Goal: Transaction & Acquisition: Purchase product/service

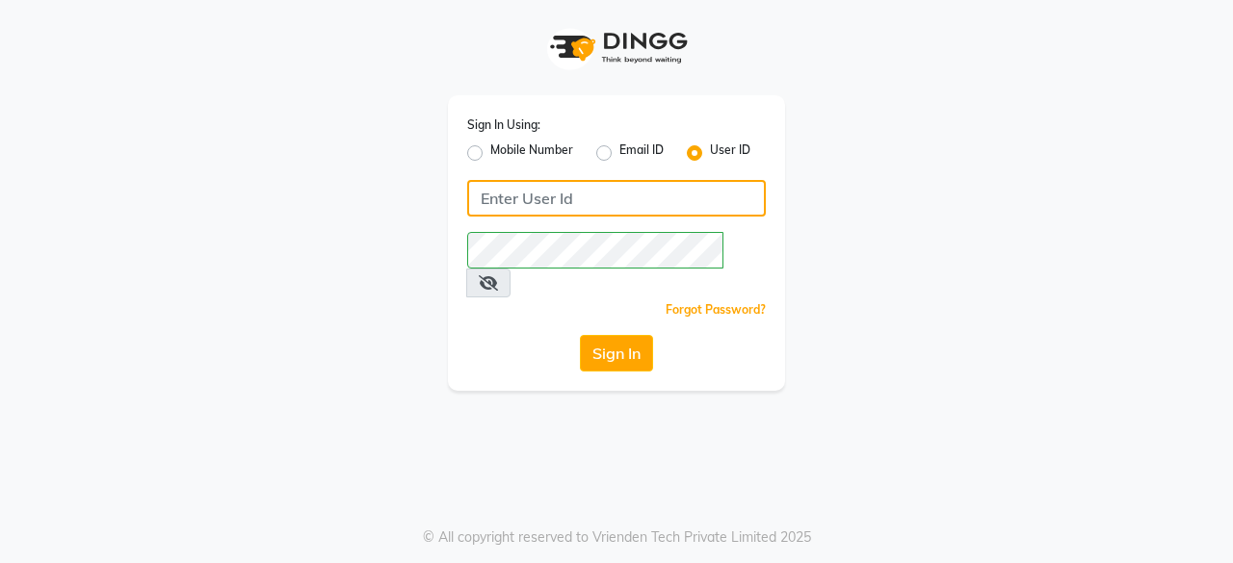
drag, startPoint x: 651, startPoint y: 205, endPoint x: 715, endPoint y: 194, distance: 64.6
click at [651, 205] on input "Username" at bounding box center [616, 198] width 299 height 37
type input "Kapil123"
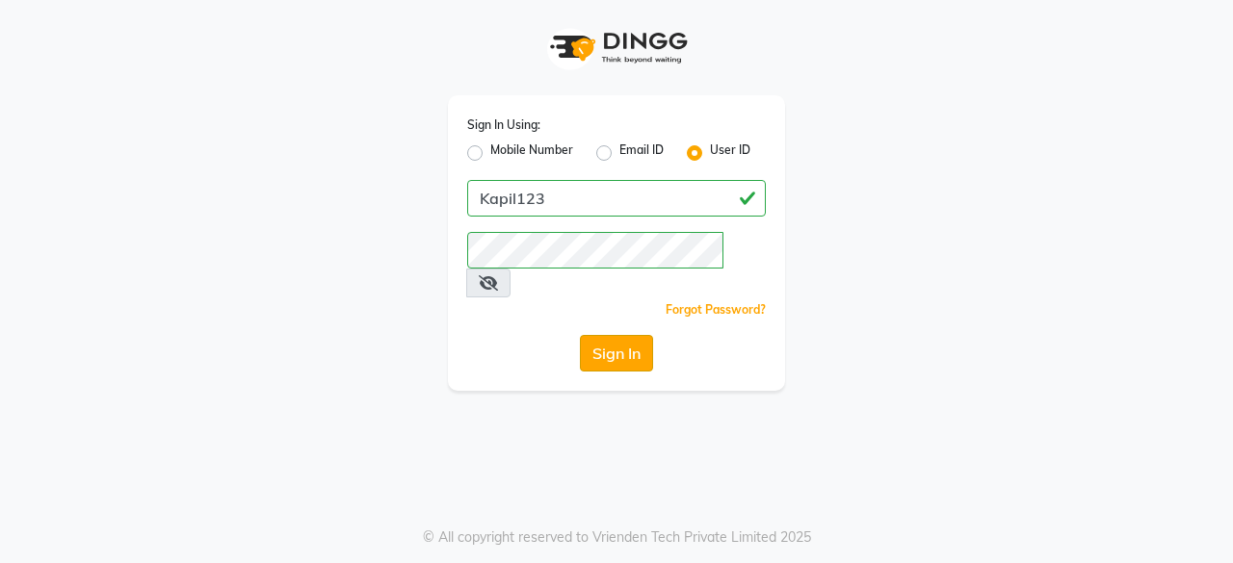
click at [639, 335] on button "Sign In" at bounding box center [616, 353] width 73 height 37
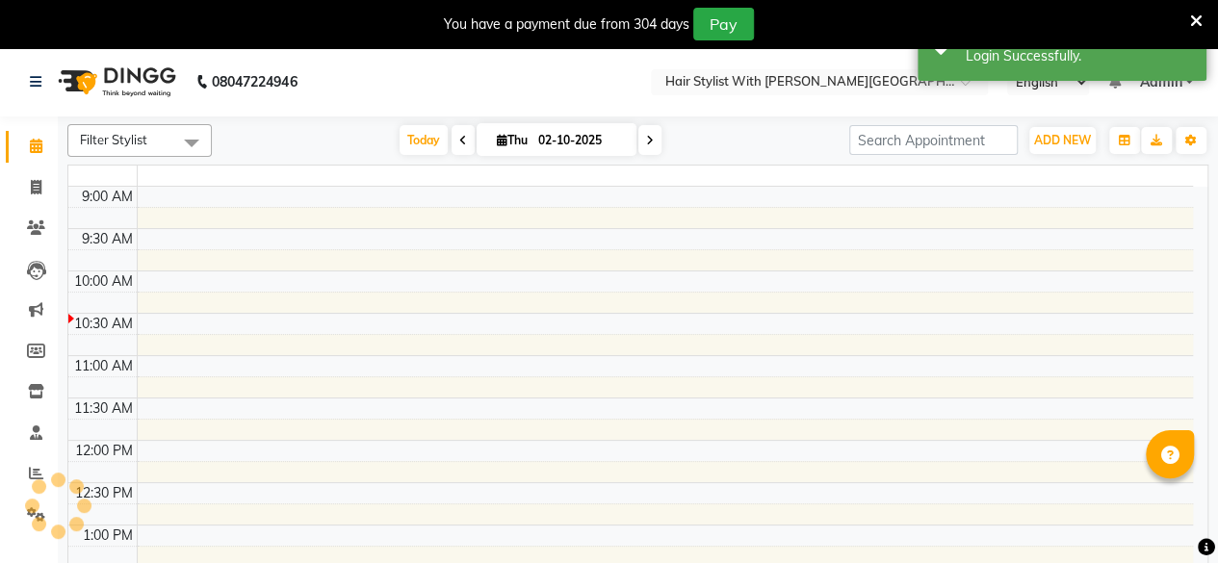
select select "en"
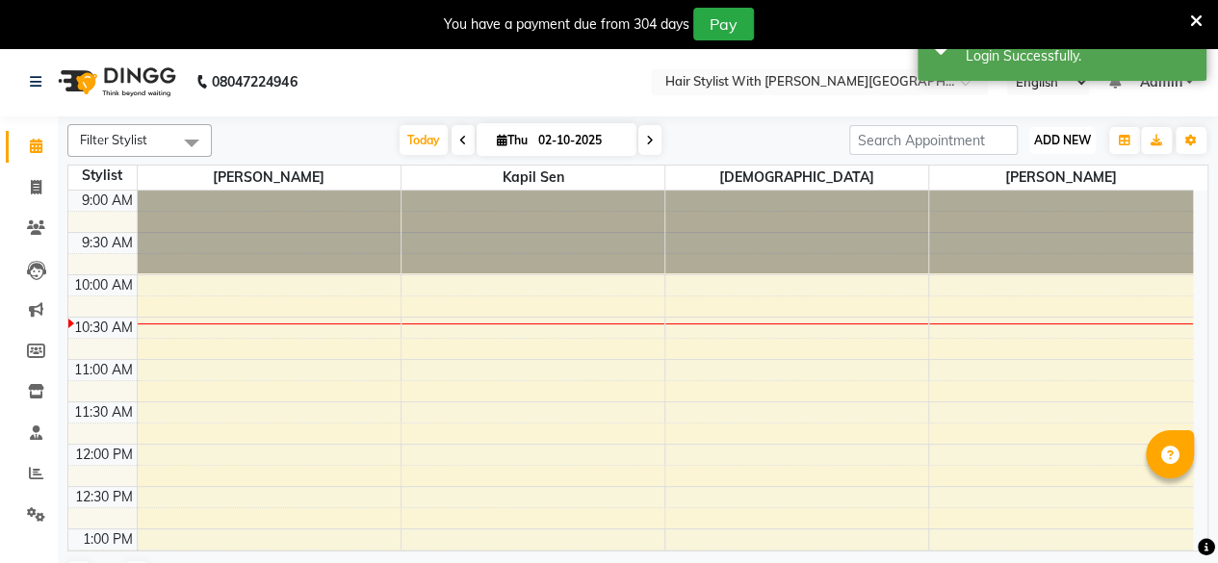
click at [1075, 135] on span "ADD NEW" at bounding box center [1062, 140] width 57 height 14
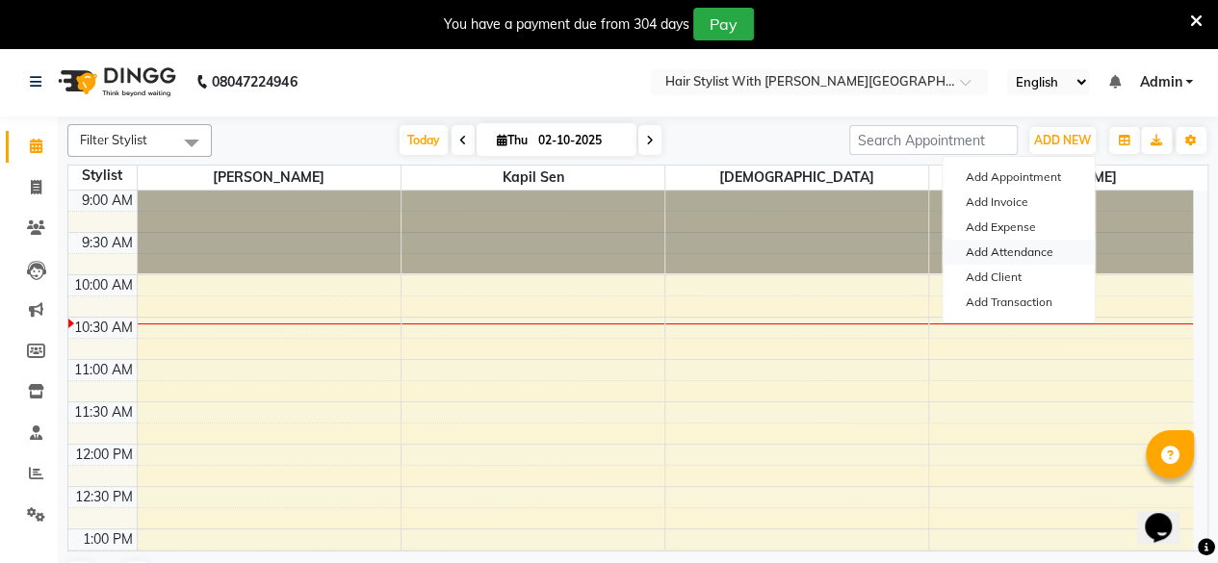
click at [1011, 258] on link "Add Attendance" at bounding box center [1019, 252] width 152 height 25
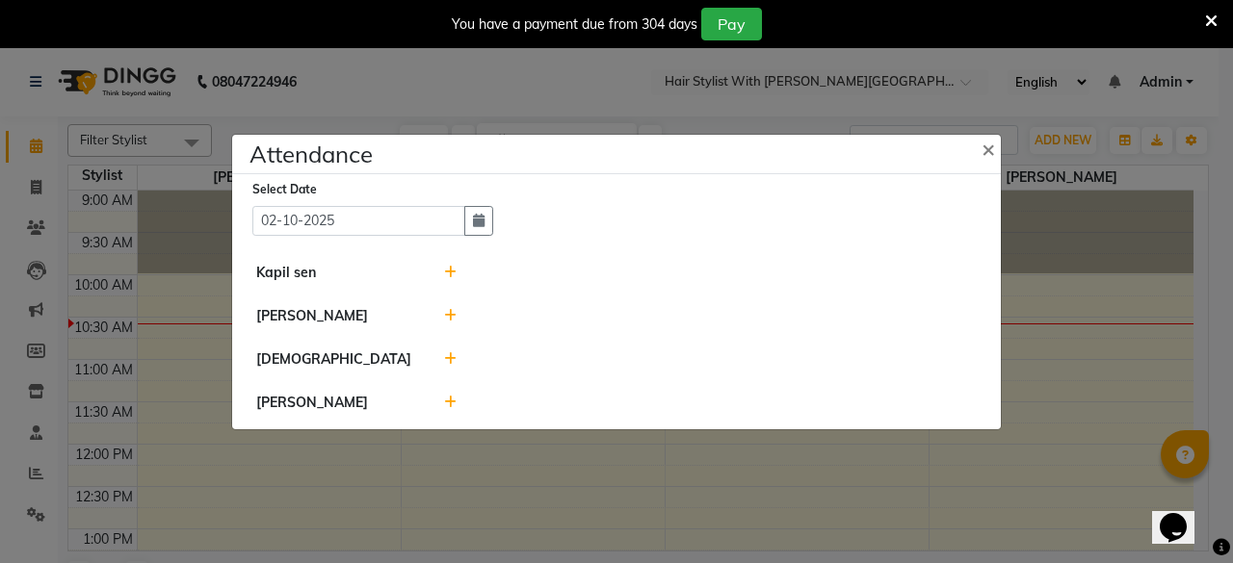
click at [451, 314] on icon at bounding box center [450, 315] width 13 height 13
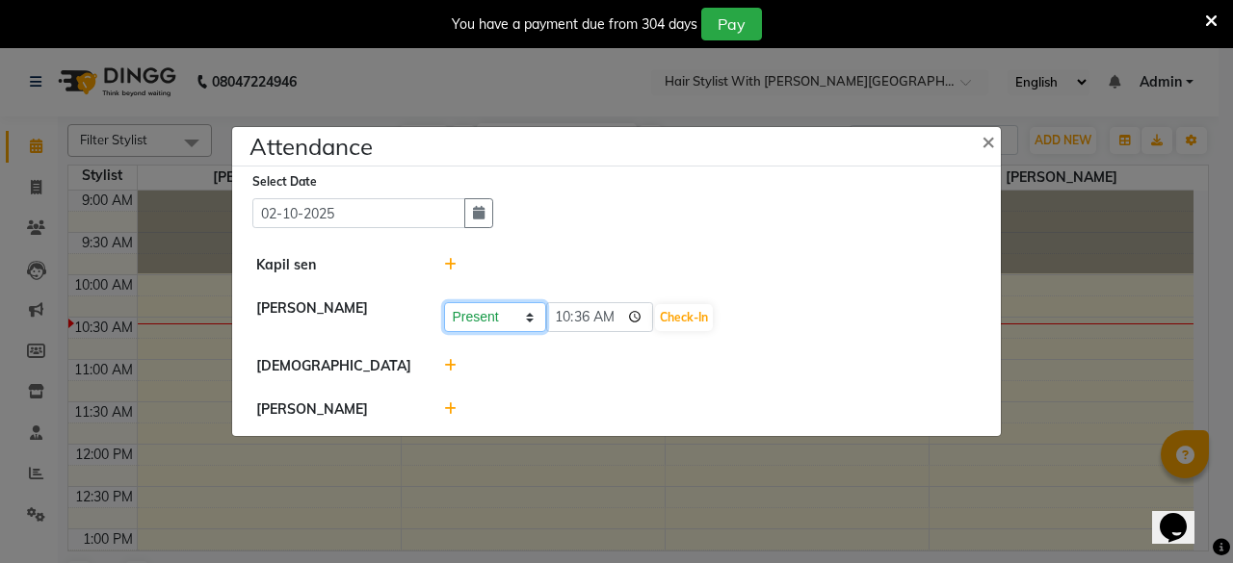
click at [507, 317] on select "Present Absent Late Half Day Weekly Off" at bounding box center [495, 317] width 102 height 30
select select "W"
click at [444, 302] on select "Present Absent Late Half Day Weekly Off" at bounding box center [495, 317] width 102 height 30
click at [570, 319] on button "Save" at bounding box center [567, 317] width 38 height 27
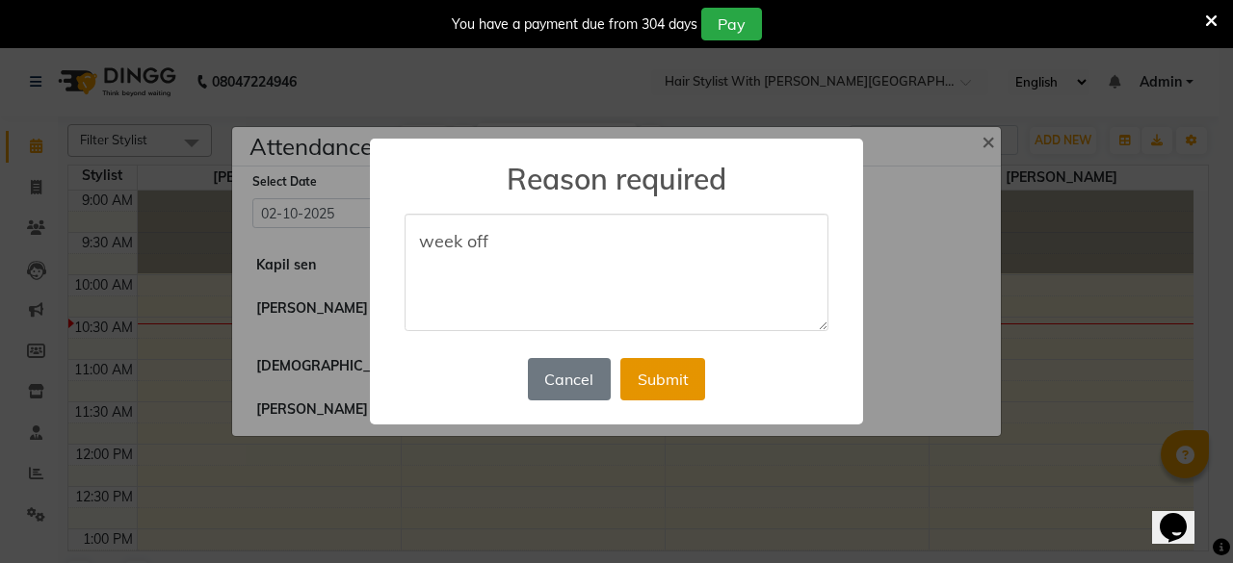
type textarea "week off"
click at [682, 399] on button "Submit" at bounding box center [662, 379] width 85 height 42
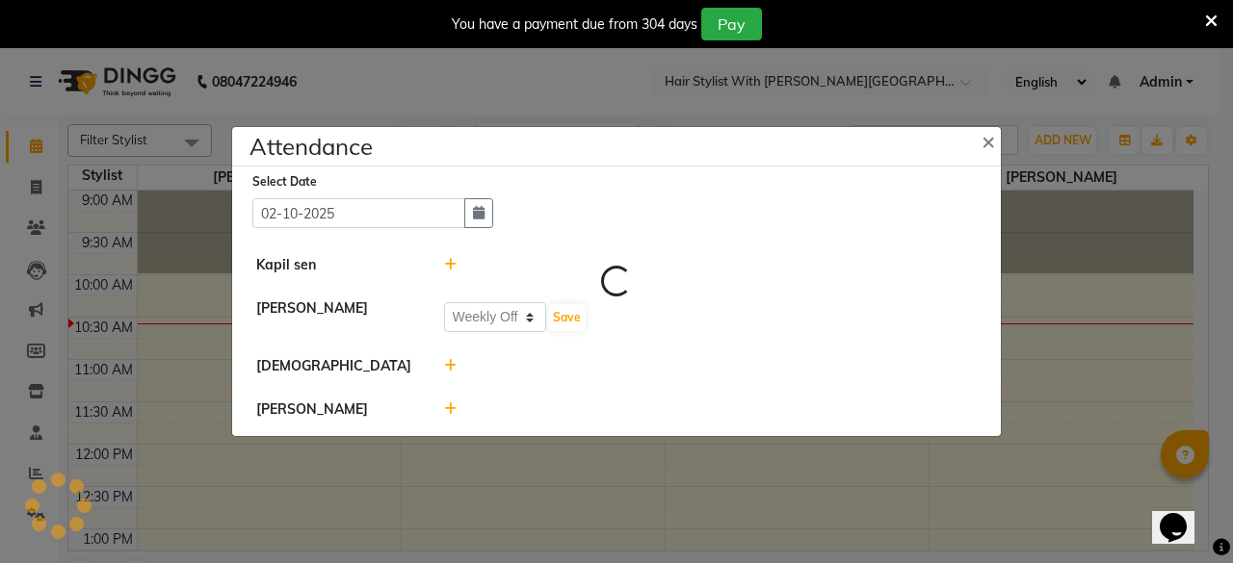
select select "W"
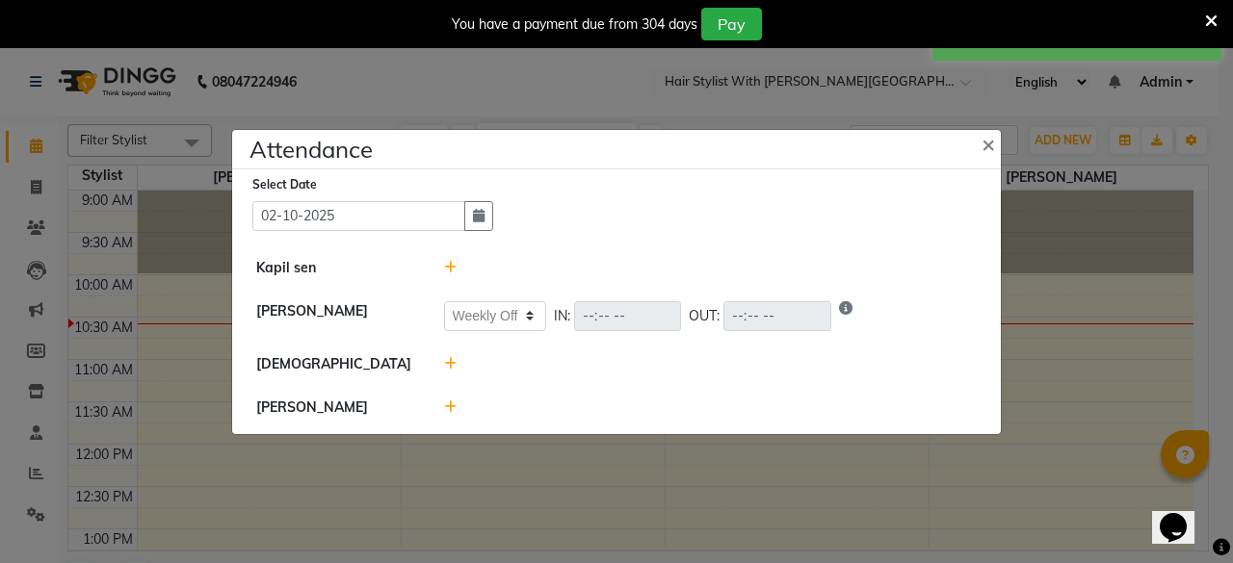
click at [449, 270] on icon at bounding box center [450, 267] width 13 height 13
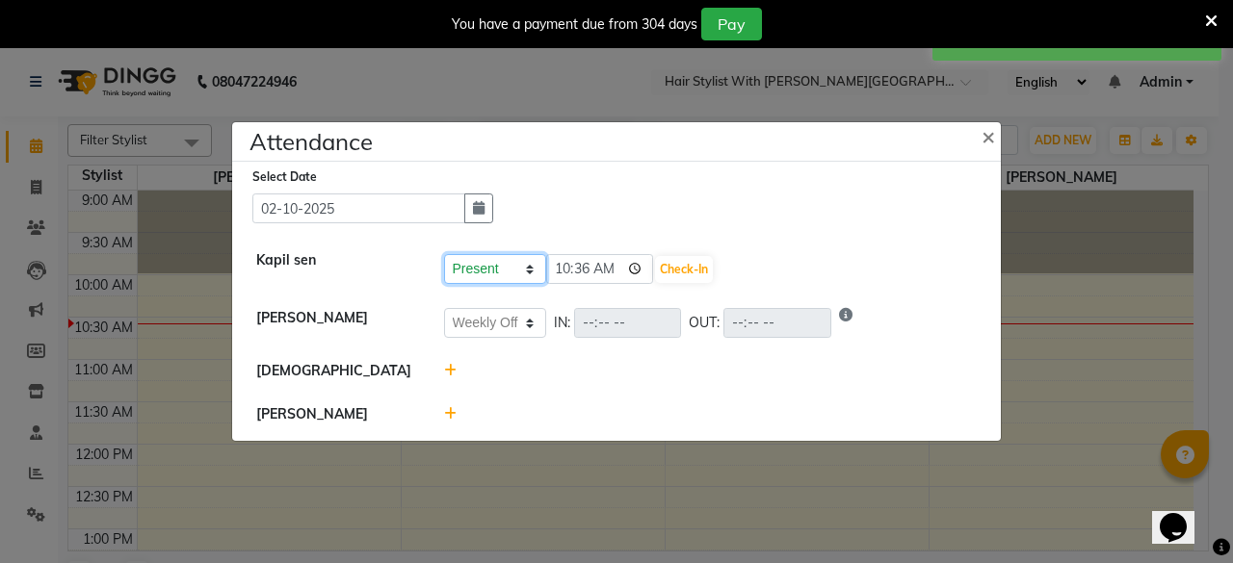
click at [490, 270] on select "Present Absent Late Half Day Weekly Off" at bounding box center [495, 269] width 102 height 30
click at [444, 254] on select "Present Absent Late Half Day Weekly Off" at bounding box center [495, 269] width 102 height 30
click at [453, 373] on icon at bounding box center [450, 370] width 13 height 13
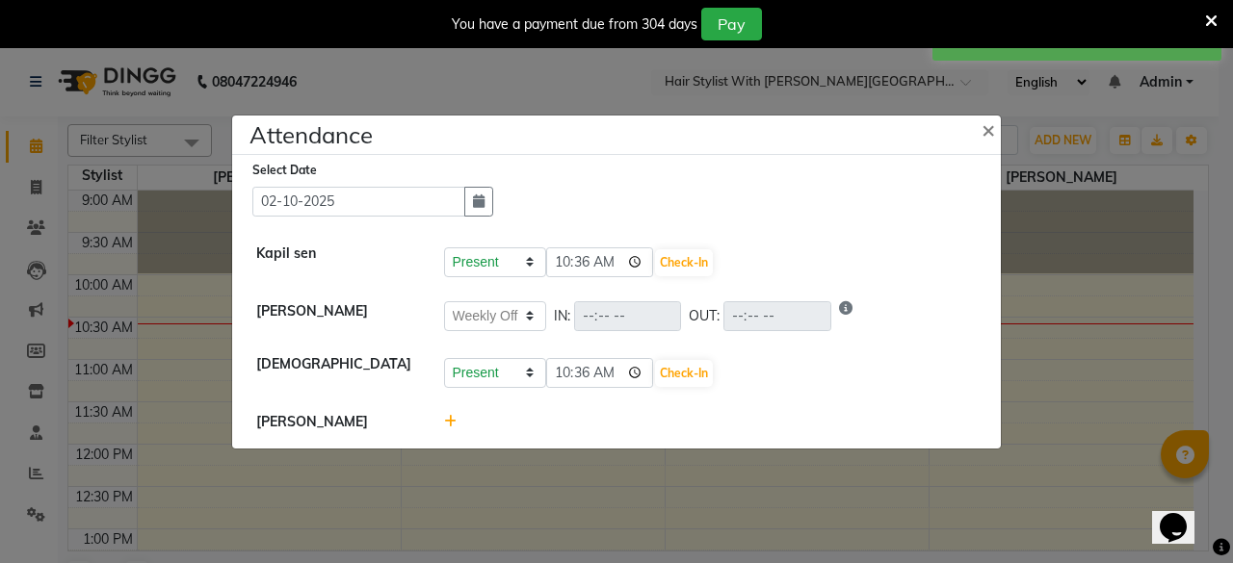
click at [449, 422] on icon at bounding box center [450, 421] width 13 height 13
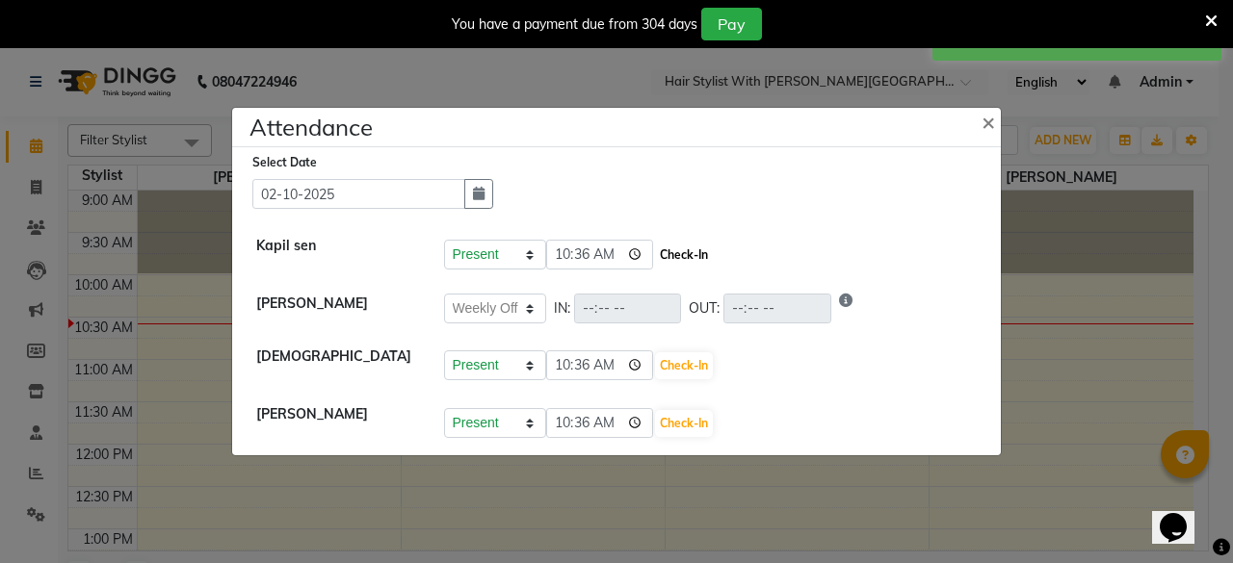
click at [678, 258] on button "Check-In" at bounding box center [684, 255] width 58 height 27
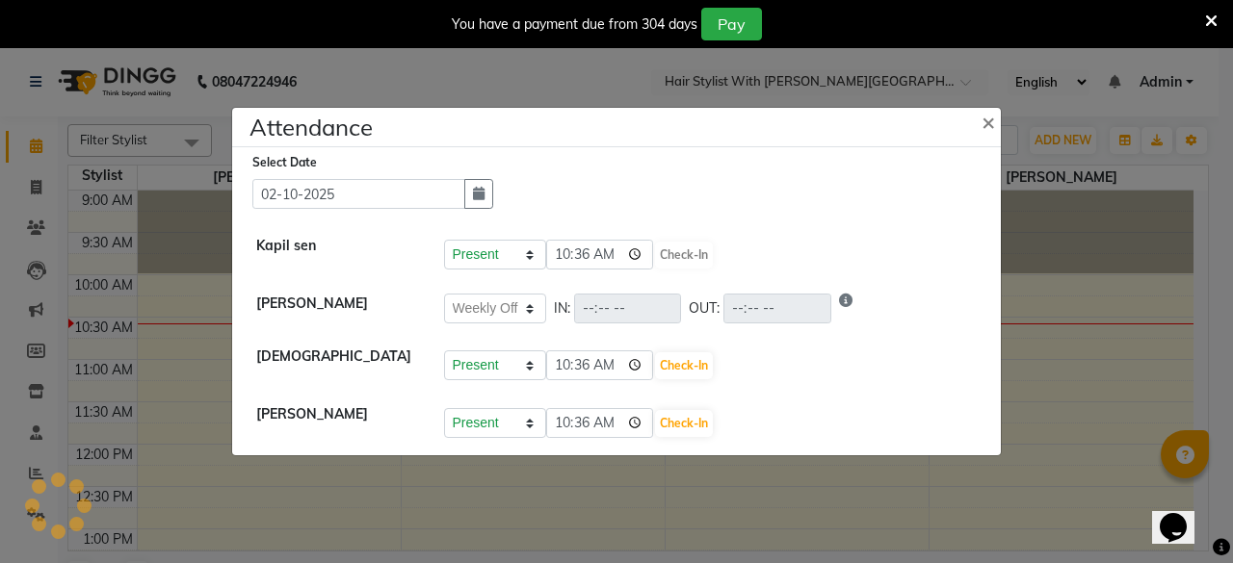
select select "W"
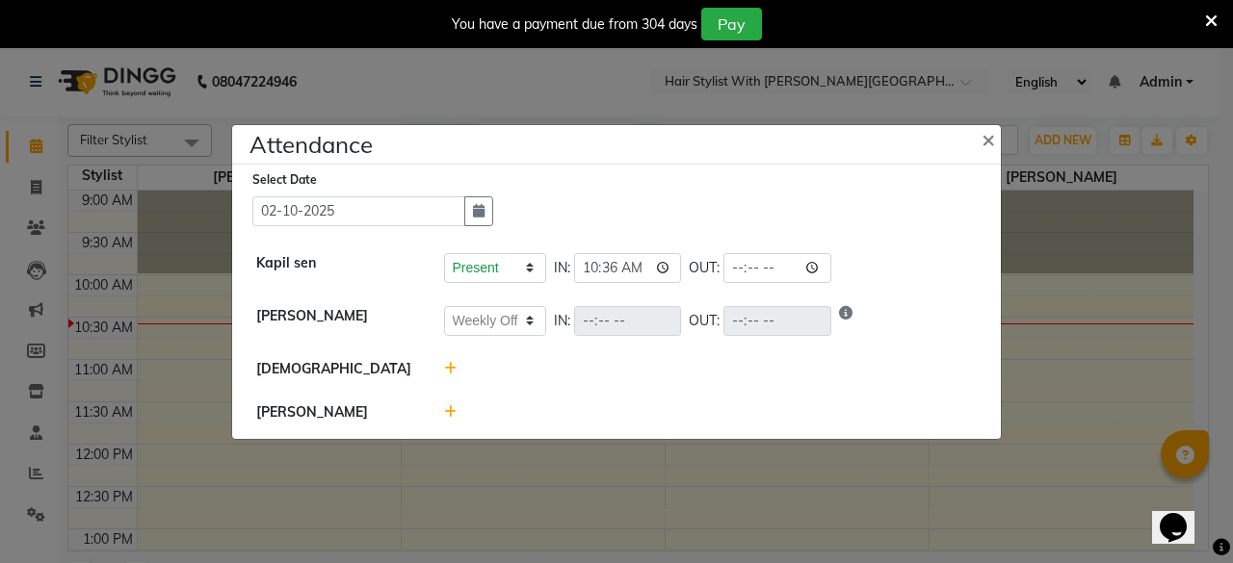
click at [446, 367] on icon at bounding box center [450, 368] width 13 height 13
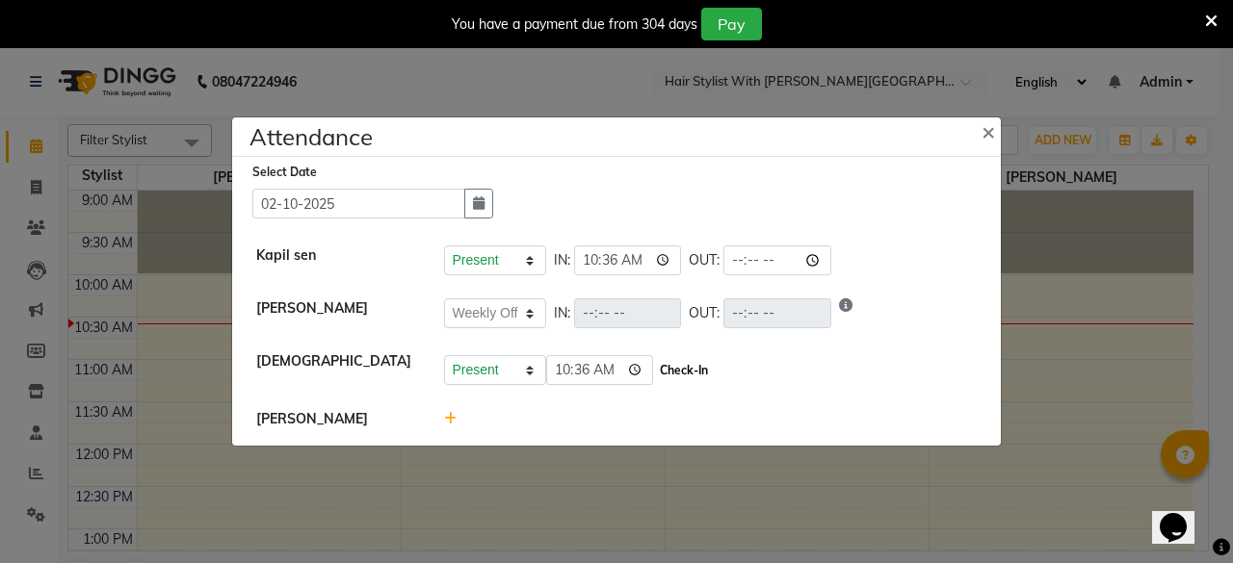
click at [655, 375] on button "Check-In" at bounding box center [684, 370] width 58 height 27
select select "W"
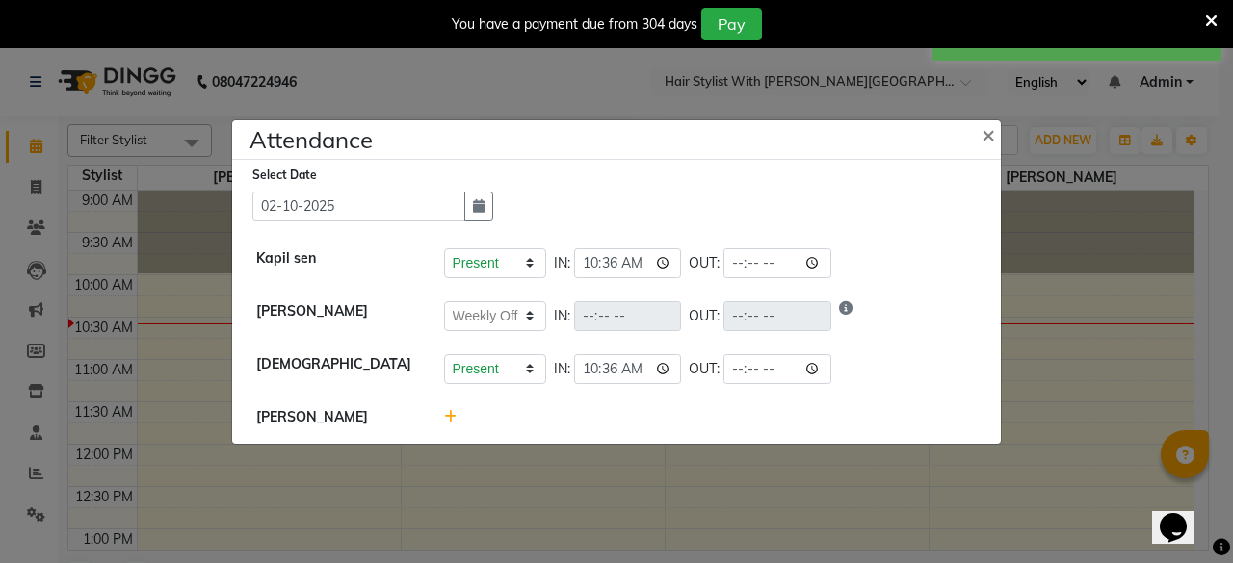
click at [449, 410] on icon at bounding box center [450, 416] width 13 height 13
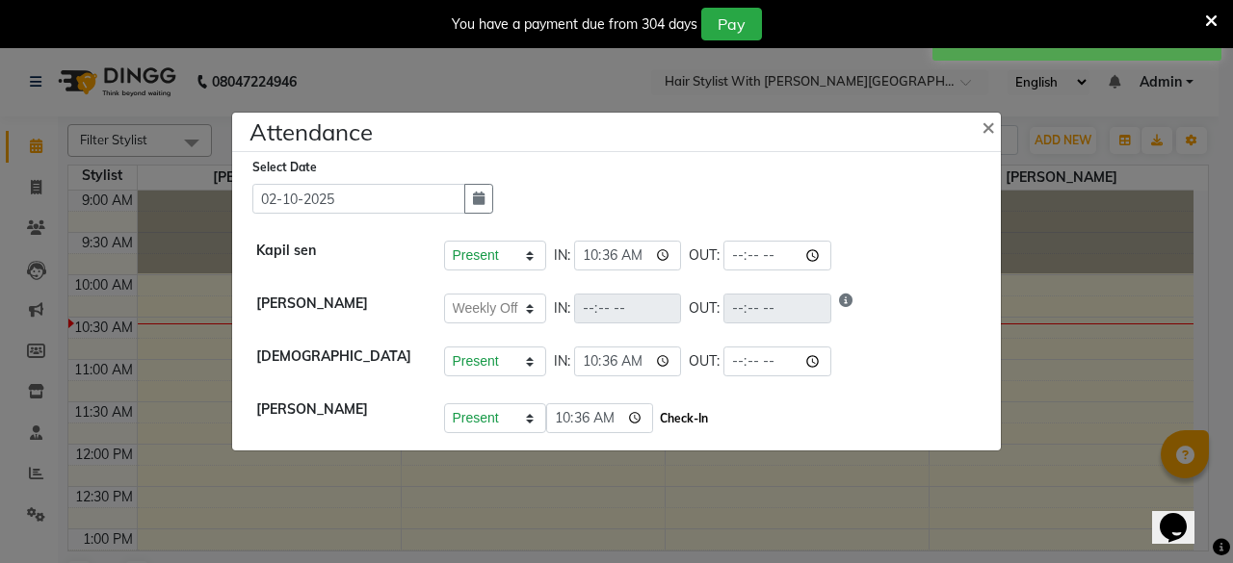
click at [662, 417] on button "Check-In" at bounding box center [684, 418] width 58 height 27
select select "W"
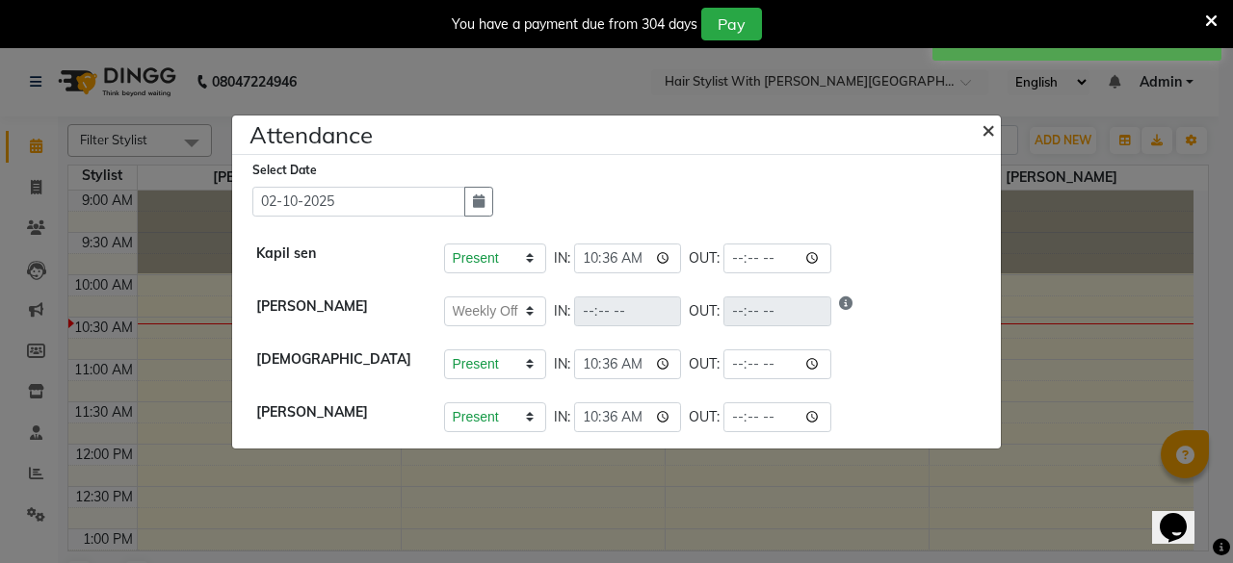
click at [984, 126] on span "×" at bounding box center [987, 129] width 13 height 29
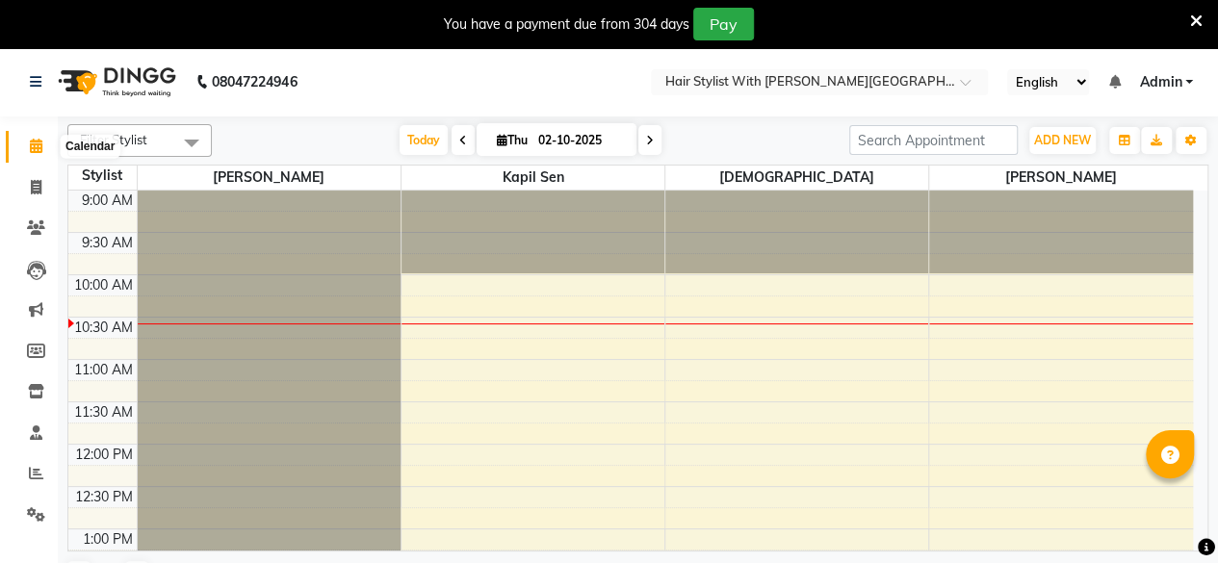
click at [39, 143] on icon at bounding box center [36, 146] width 13 height 14
click at [37, 188] on icon at bounding box center [36, 187] width 11 height 14
select select "service"
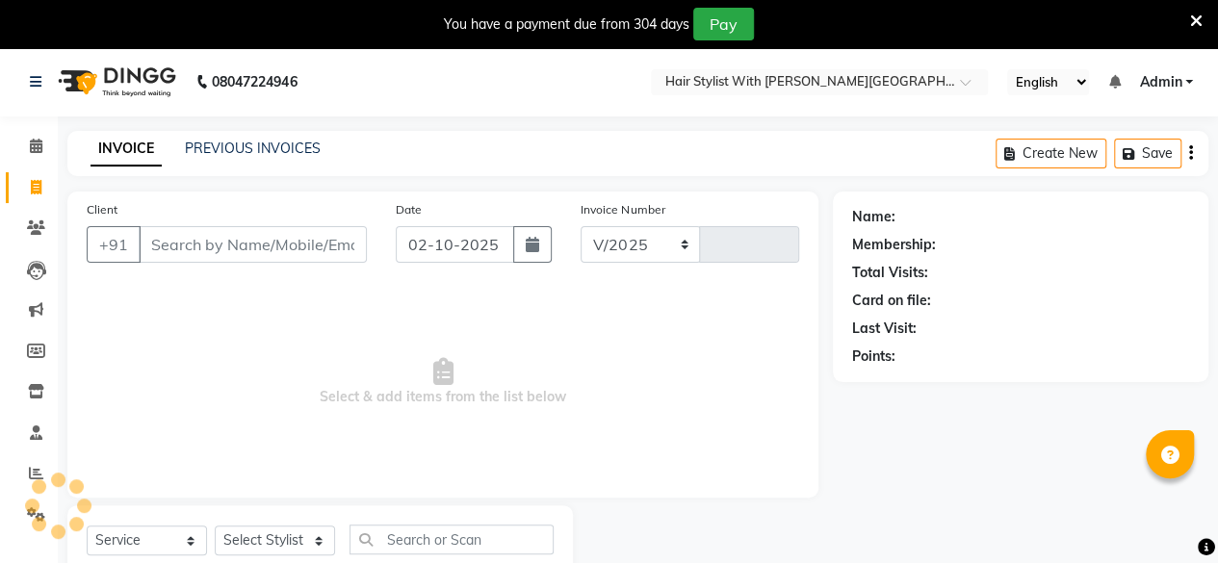
select select "7319"
type input "1103"
click at [299, 540] on select "Select Stylist Deepa purve Kapil sen Krishna Manisha" at bounding box center [275, 541] width 120 height 30
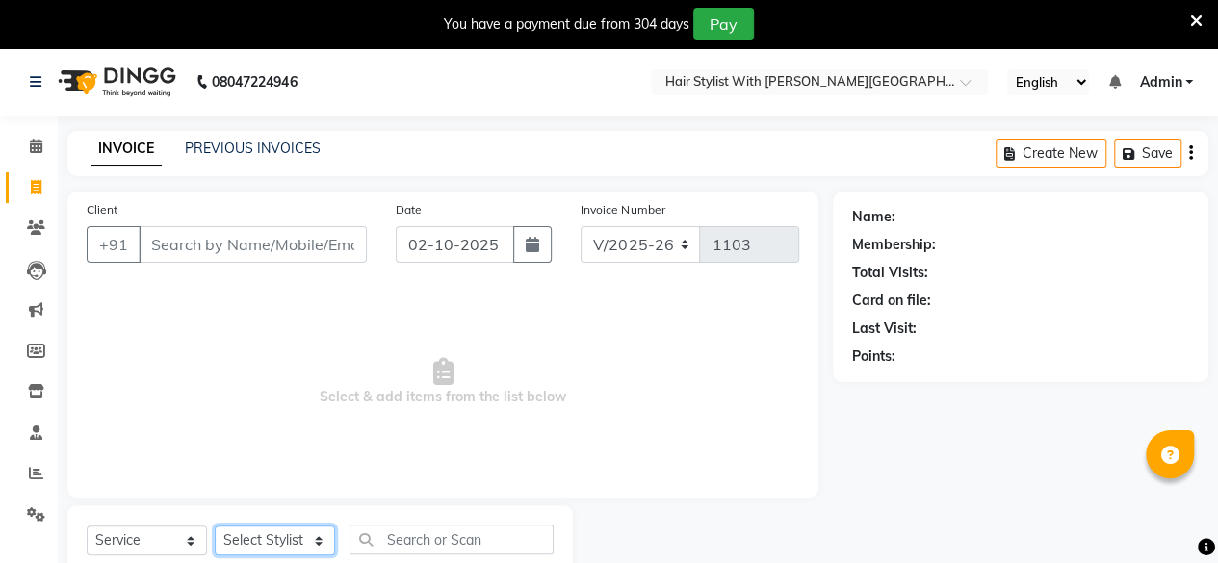
select select "77755"
click at [215, 526] on select "Select Stylist Deepa purve Kapil sen Krishna Manisha" at bounding box center [275, 541] width 120 height 30
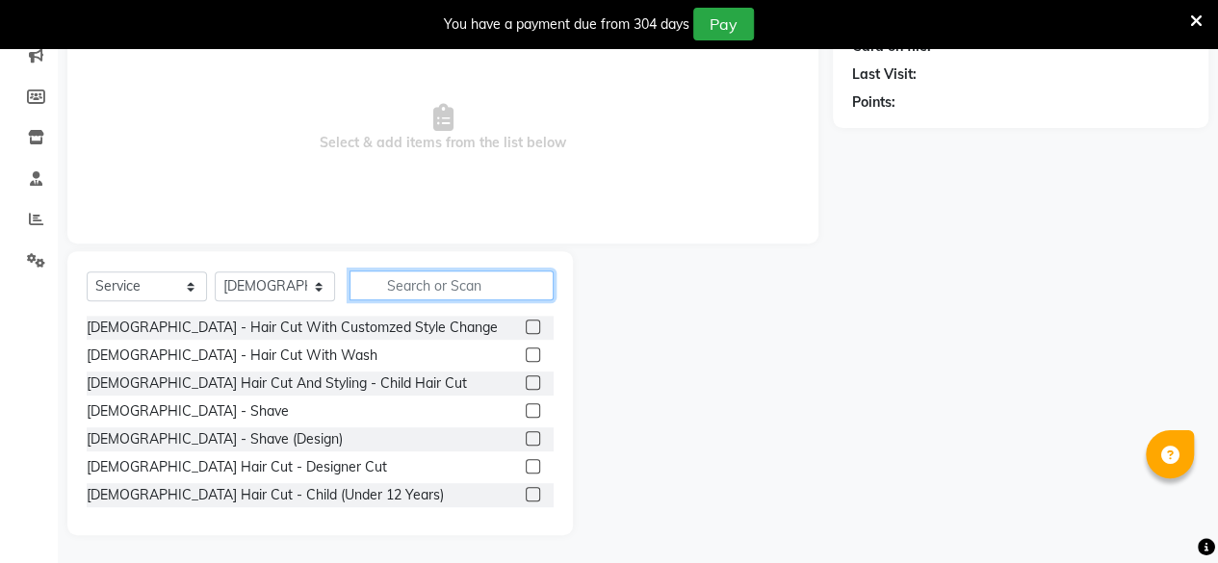
click at [458, 286] on input "text" at bounding box center [452, 286] width 204 height 30
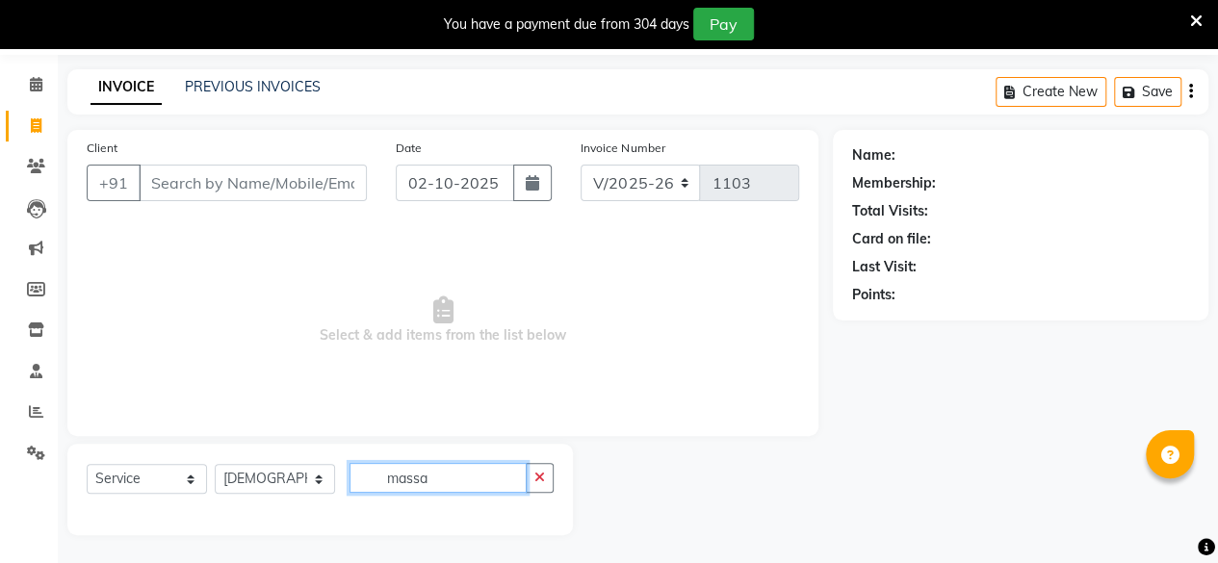
scroll to position [201, 0]
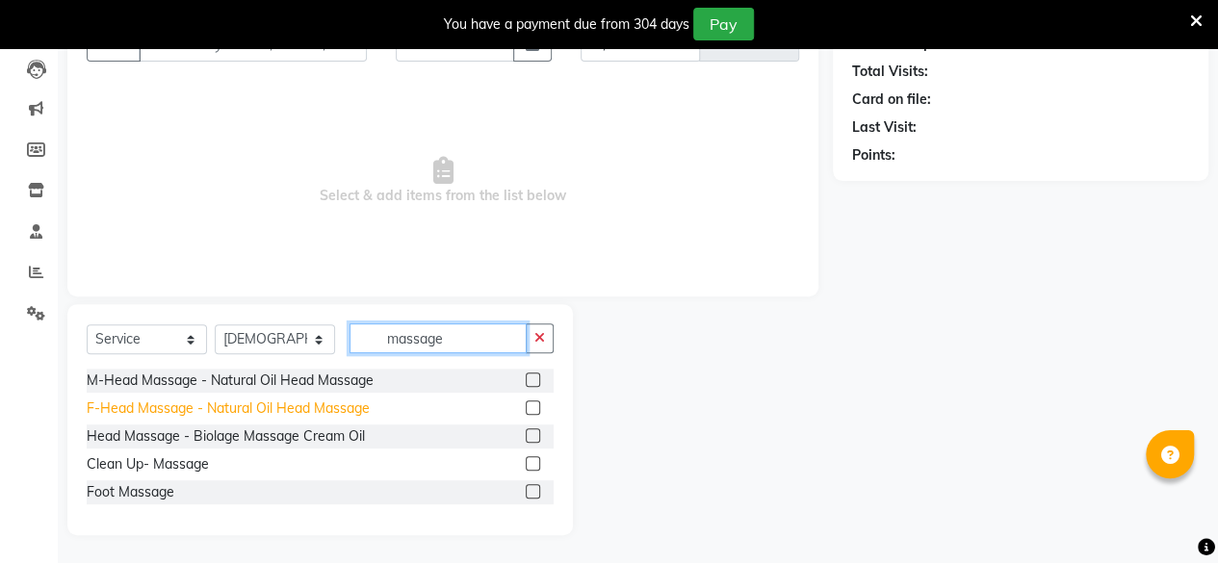
type input "massage"
click at [283, 403] on div "F-Head Massage - Natural Oil Head Massage" at bounding box center [228, 409] width 283 height 20
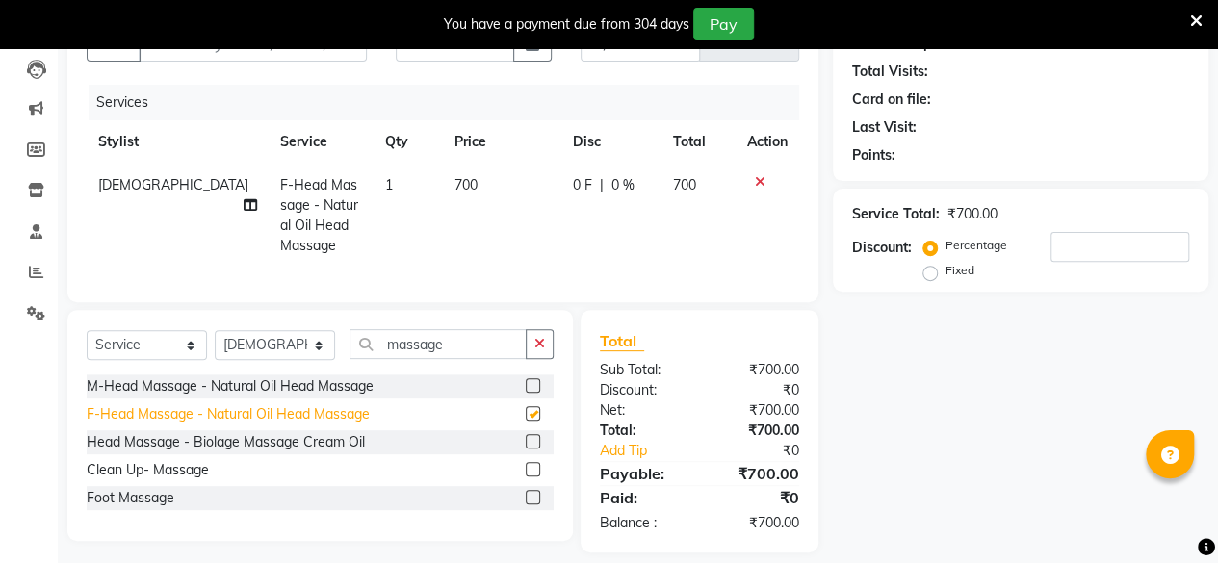
checkbox input "false"
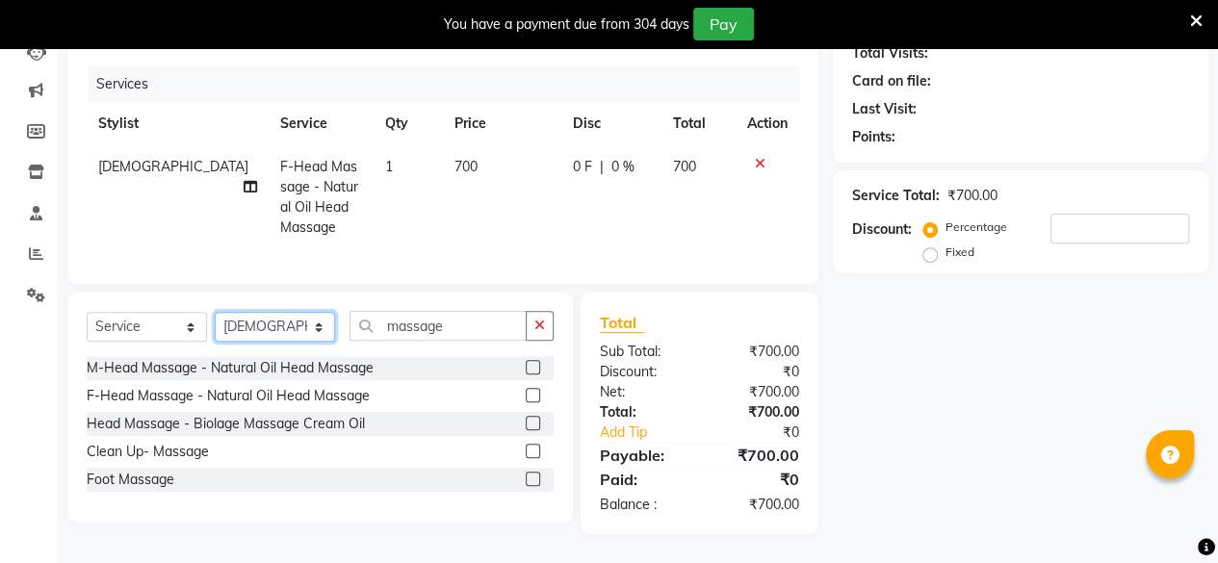
click at [288, 331] on select "Select Stylist Deepa purve Kapil sen Krishna Manisha" at bounding box center [275, 327] width 120 height 30
select select "62820"
click at [215, 313] on select "Select Stylist Deepa purve Kapil sen Krishna Manisha" at bounding box center [275, 327] width 120 height 30
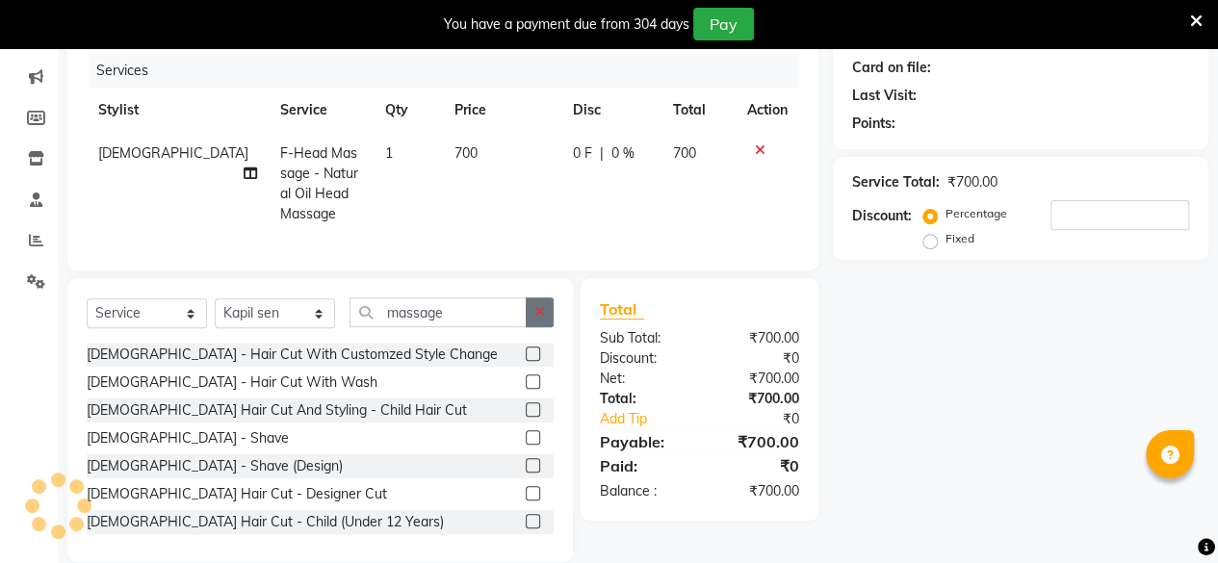
click at [553, 326] on button "button" at bounding box center [540, 313] width 28 height 30
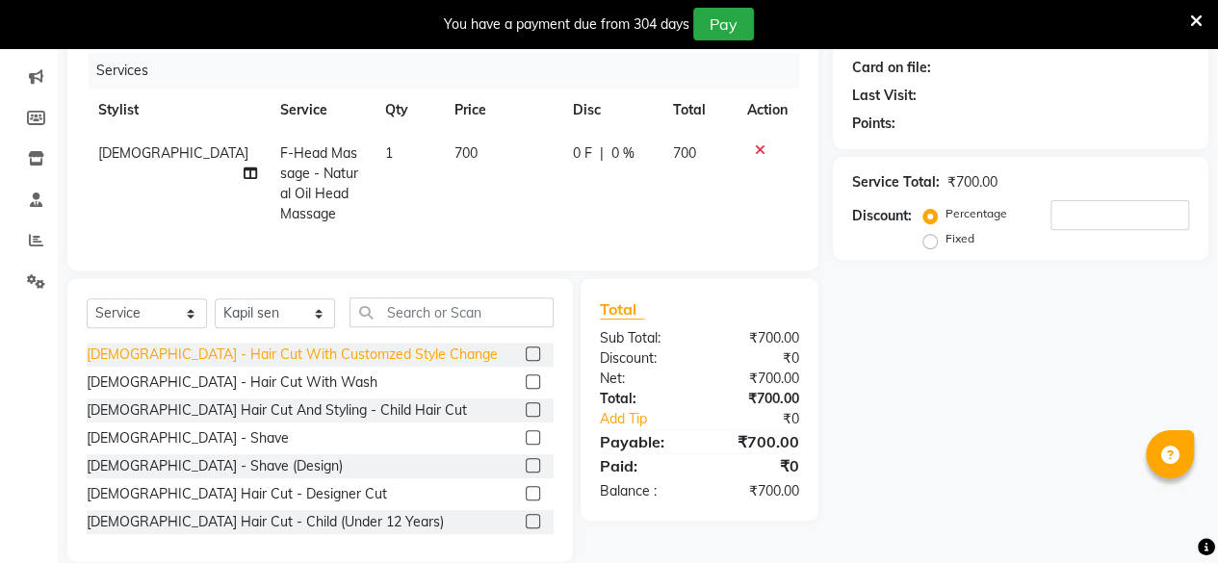
click at [256, 365] on div "Male - Hair Cut With Customzed Style Change" at bounding box center [292, 355] width 411 height 20
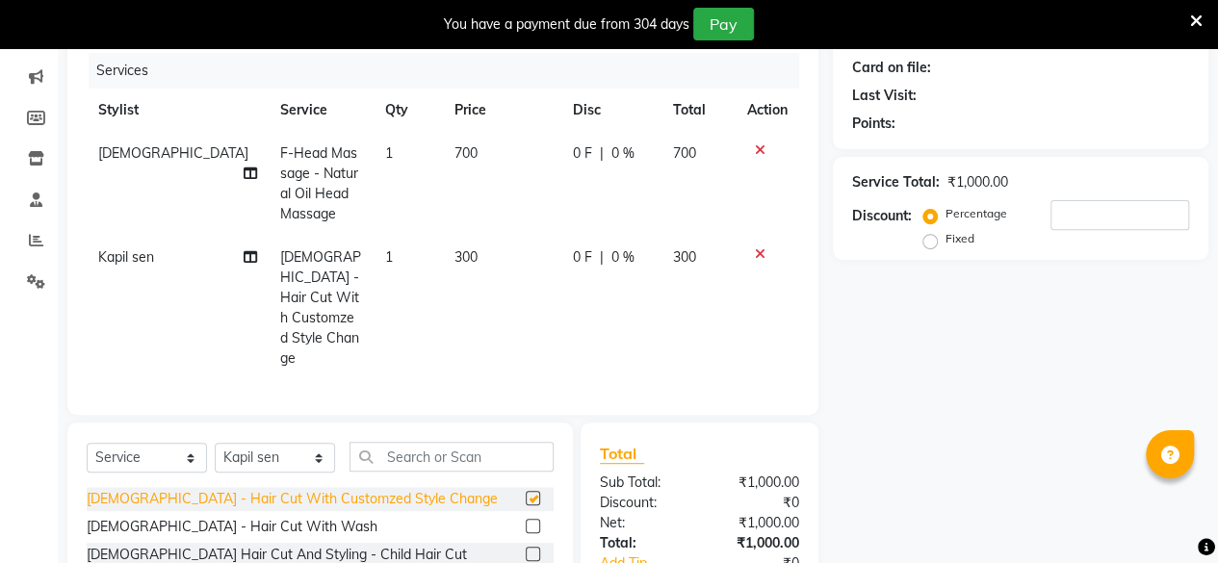
checkbox input "false"
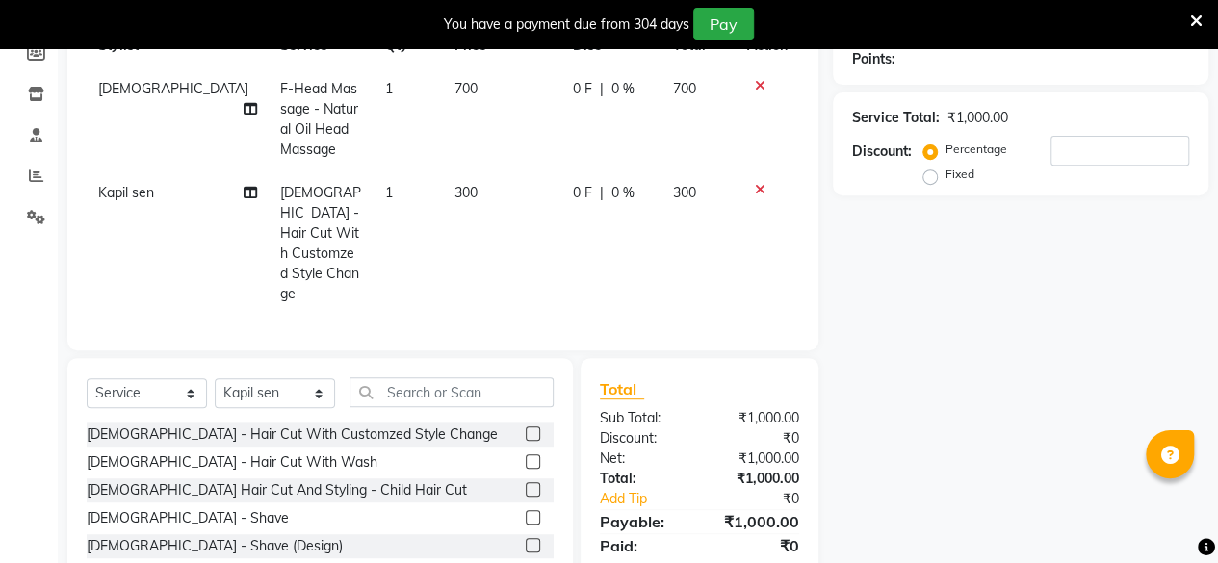
scroll to position [0, 0]
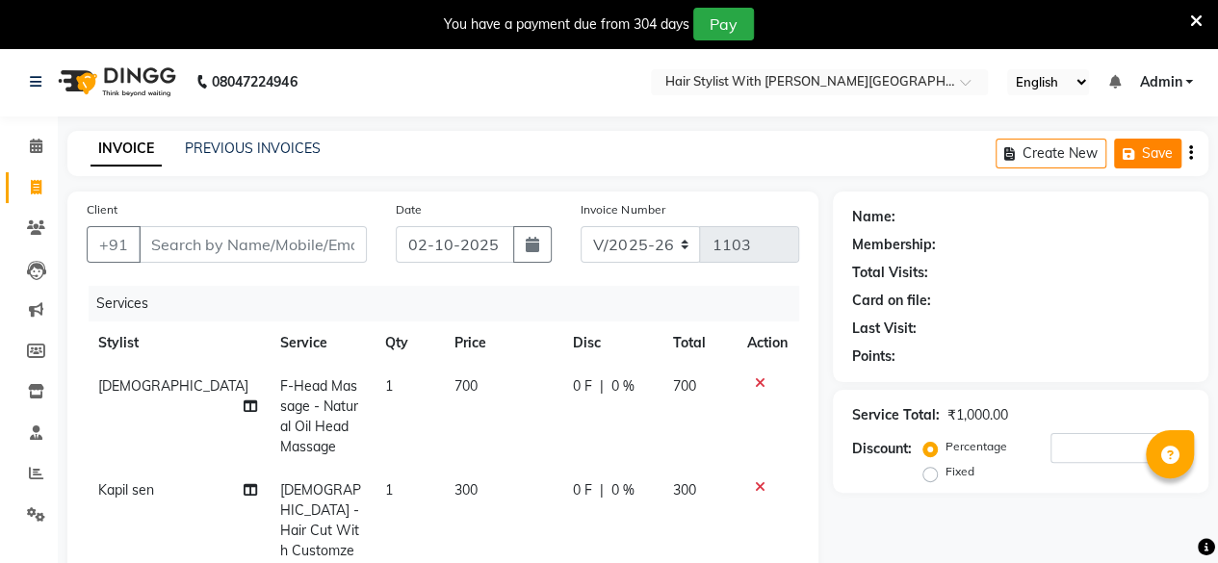
click at [1171, 153] on button "Save" at bounding box center [1147, 154] width 67 height 30
click at [1202, 14] on div "You have a payment due from 304 days Pay" at bounding box center [609, 24] width 1218 height 48
click at [1196, 19] on icon at bounding box center [1196, 21] width 13 height 17
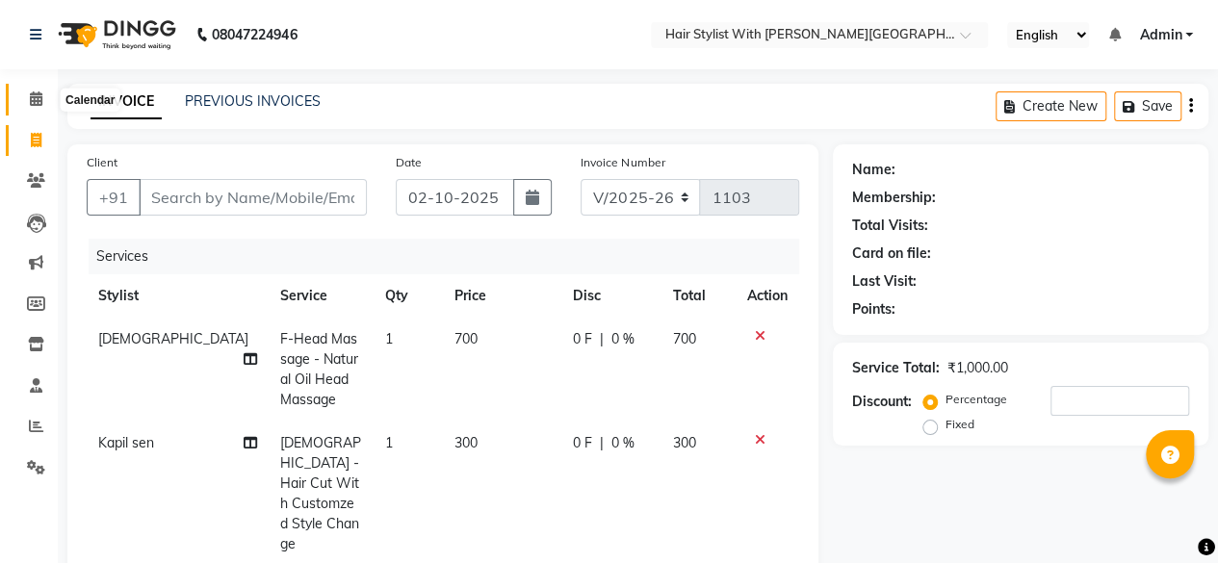
drag, startPoint x: 34, startPoint y: 91, endPoint x: 770, endPoint y: 138, distance: 738.1
click at [34, 91] on icon at bounding box center [36, 98] width 13 height 14
click at [1132, 111] on icon "button" at bounding box center [1132, 106] width 19 height 13
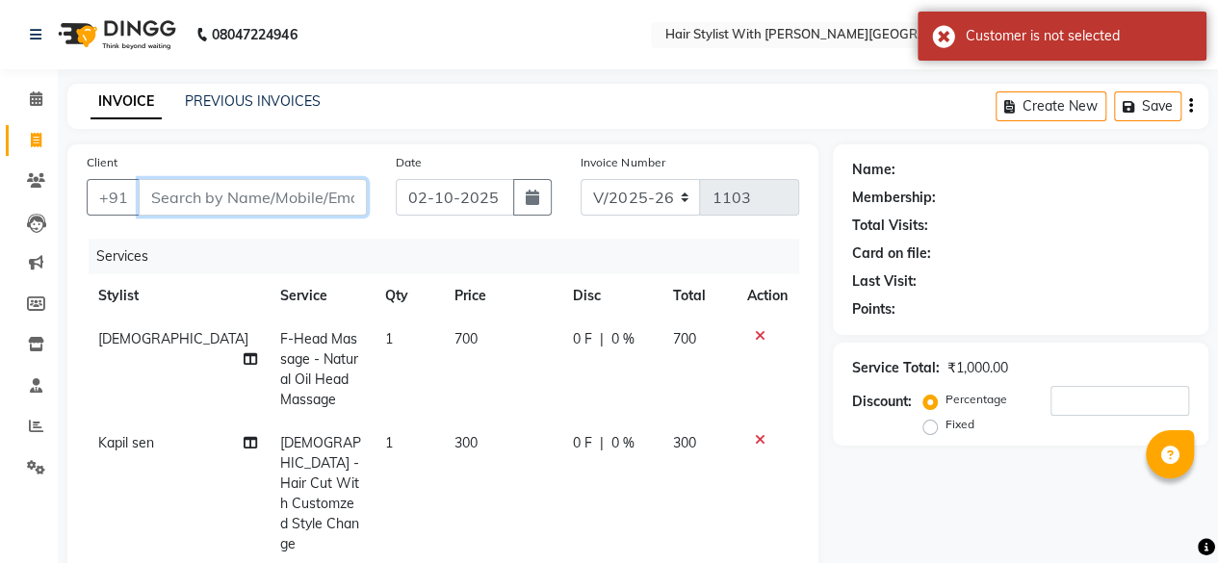
click at [318, 201] on input "Client" at bounding box center [253, 197] width 228 height 37
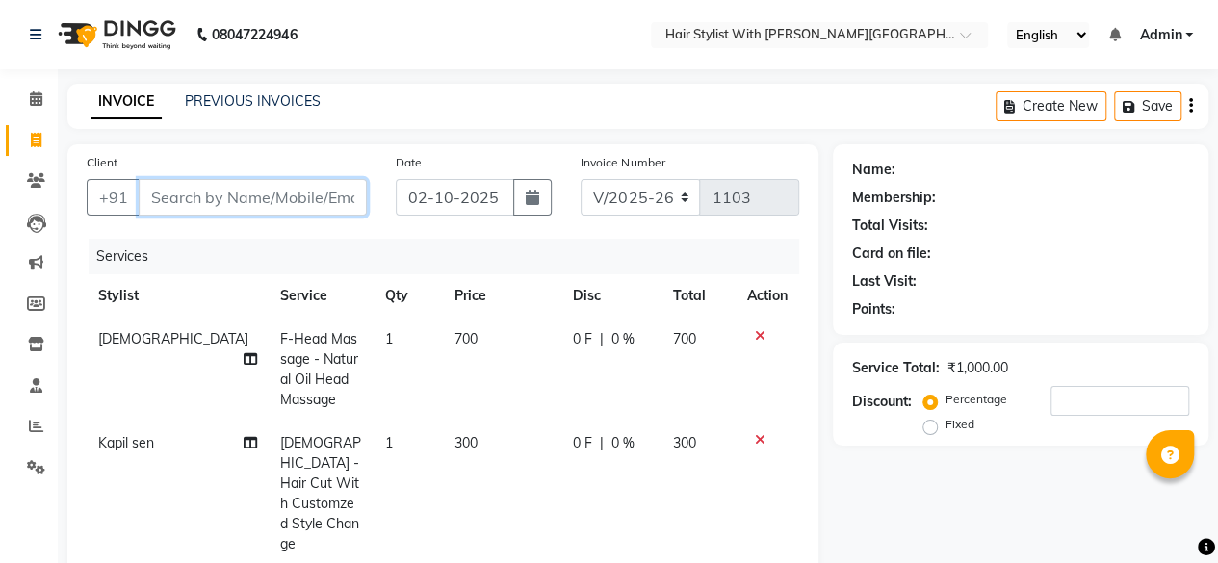
type input "8"
type input "0"
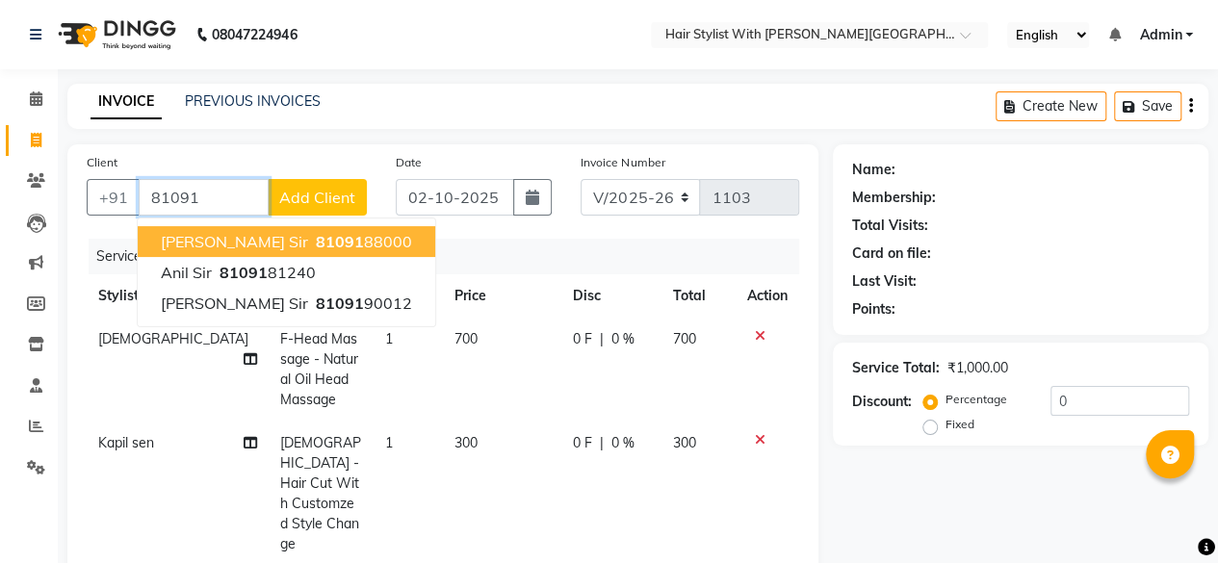
click at [312, 232] on ngb-highlight "81091 88000" at bounding box center [362, 241] width 100 height 19
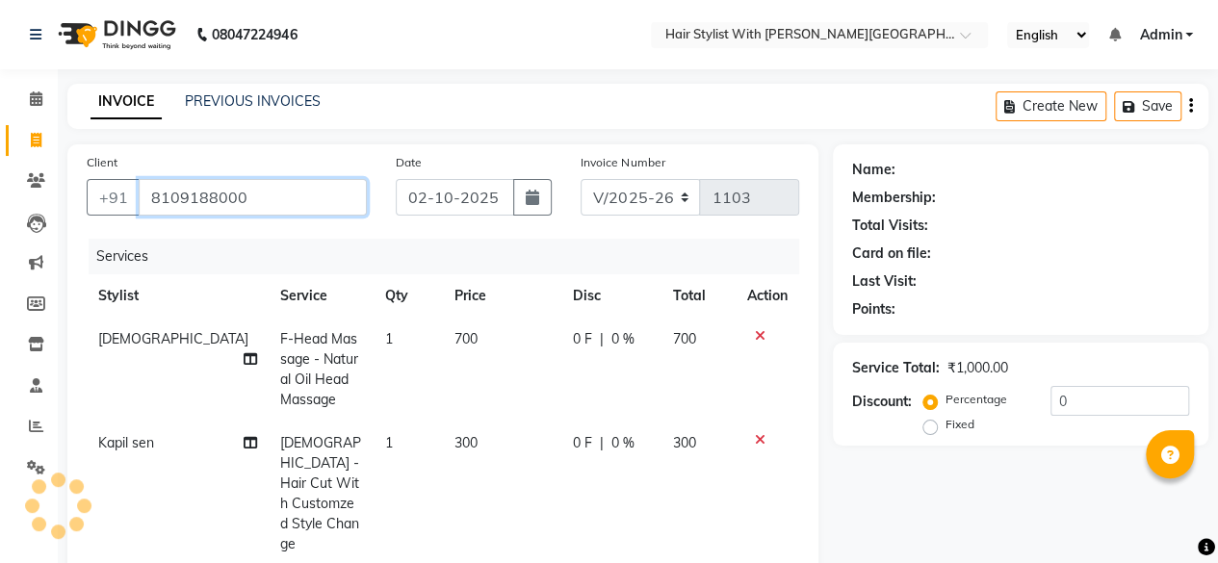
type input "8109188000"
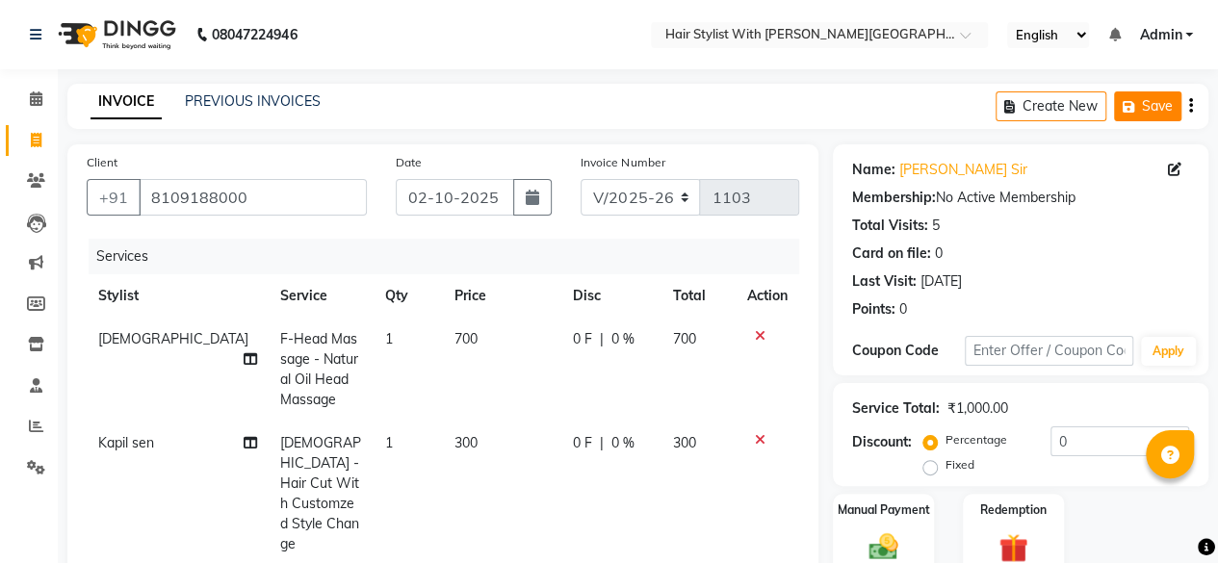
click at [1134, 109] on icon "button" at bounding box center [1132, 106] width 19 height 13
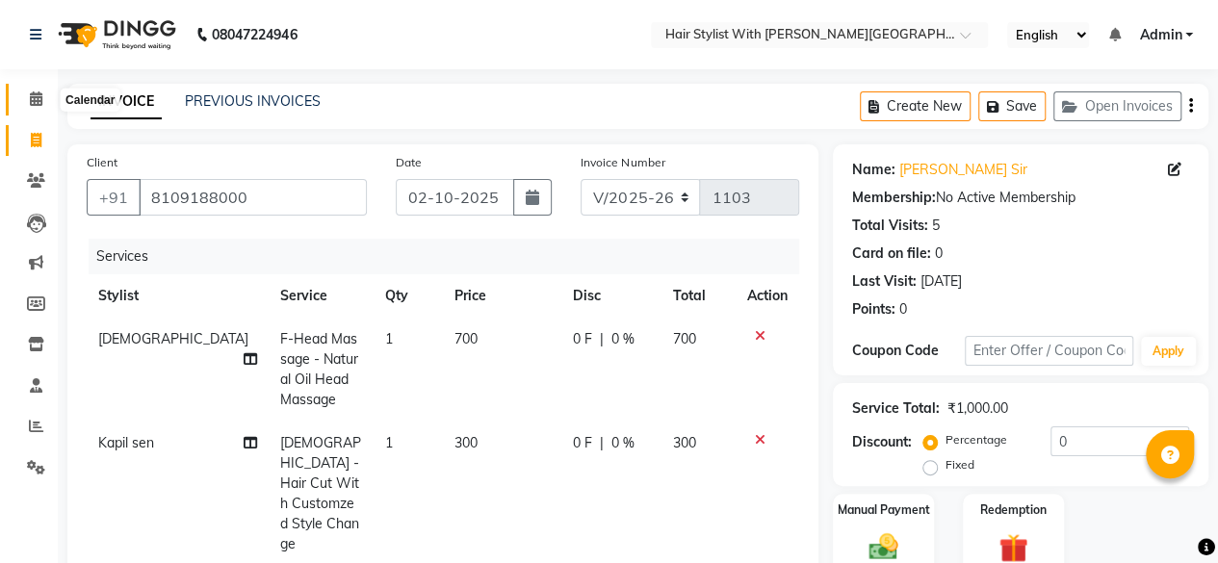
click at [37, 97] on icon at bounding box center [36, 98] width 13 height 14
